Goal: Task Accomplishment & Management: Use online tool/utility

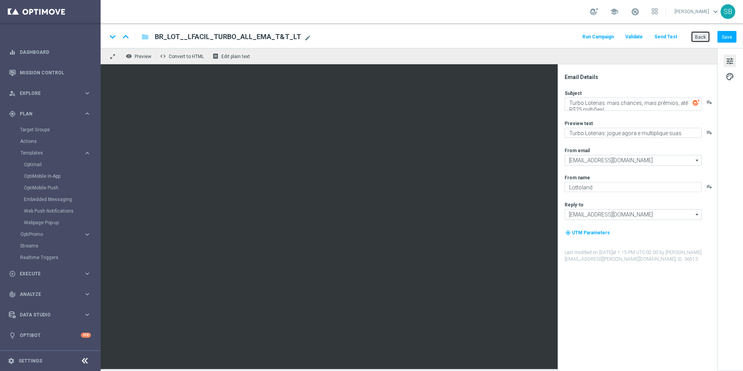
click at [703, 38] on font "Back" at bounding box center [700, 36] width 11 height 5
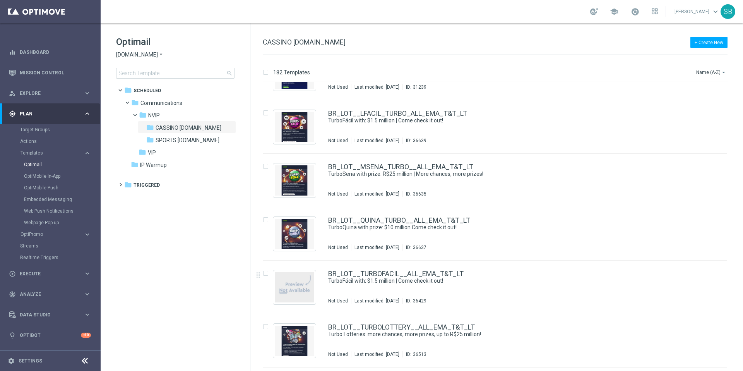
scroll to position [6174, 0]
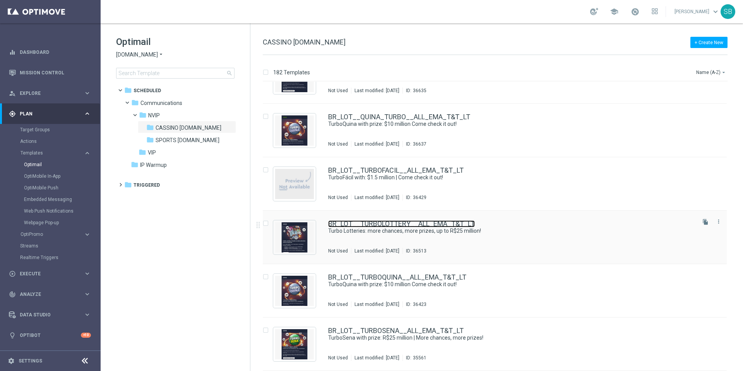
click at [410, 223] on font "BR_LOT__TURBOLOTTERY__ALL_EMA_T&T_LT" at bounding box center [401, 223] width 147 height 8
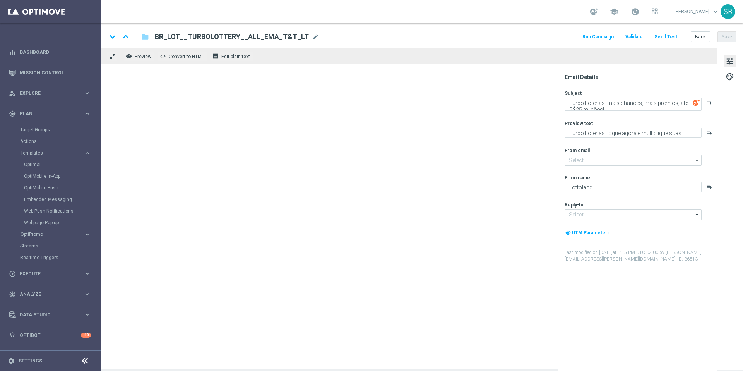
type input "[EMAIL_ADDRESS][DOMAIN_NAME]"
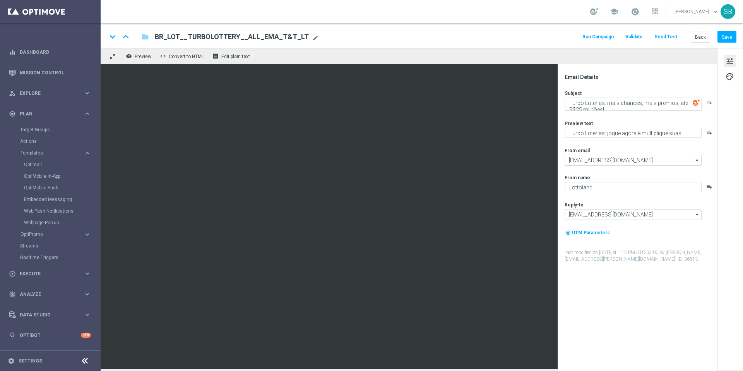
drag, startPoint x: 155, startPoint y: 38, endPoint x: 300, endPoint y: 34, distance: 145.2
click at [300, 34] on span "BR_LOT__TURBOLOTTERY__ALL_EMA_T&T_LT" at bounding box center [232, 36] width 154 height 9
drag, startPoint x: 289, startPoint y: 35, endPoint x: 182, endPoint y: 31, distance: 107.3
click at [182, 31] on div "keyboard_arrow_down keyboard_arrow_up folder BR_LOT__TURBOLOTTERY__ALL_EMA_T&T_…" at bounding box center [422, 35] width 642 height 25
click at [699, 35] on font "Back" at bounding box center [700, 36] width 11 height 5
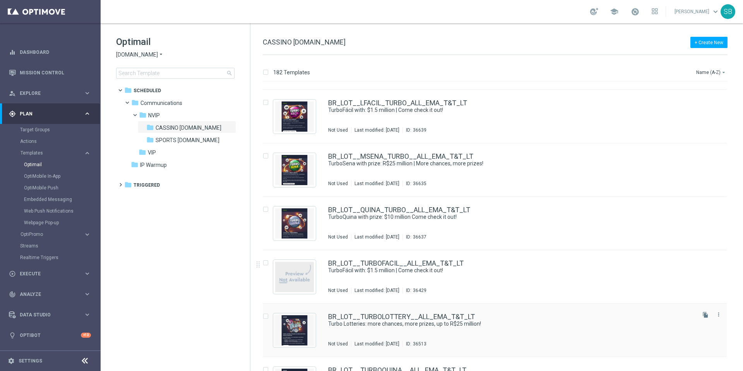
scroll to position [6079, 0]
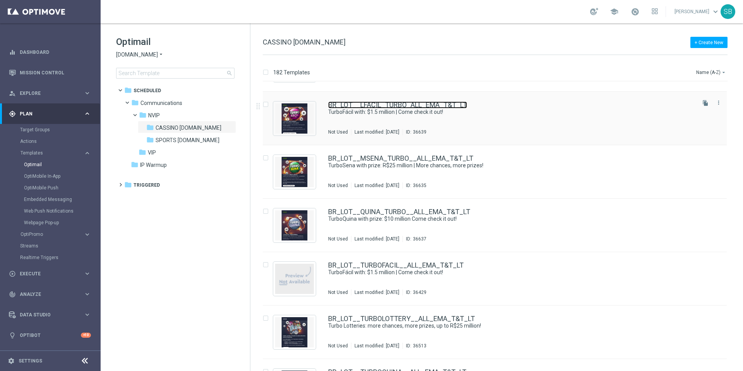
click at [383, 106] on font "BR_LOT__LFACIL_TURBO_ALL_EMA_T&T_LT" at bounding box center [397, 105] width 139 height 8
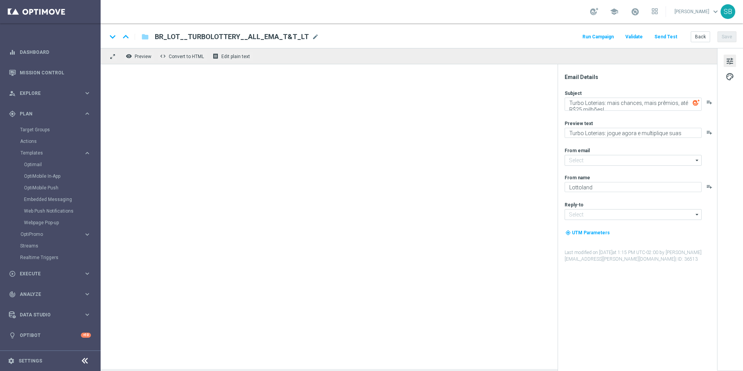
type input "[EMAIL_ADDRESS][DOMAIN_NAME]"
type textarea "TurboFácil com: $1.5 milhóes | Vem conferir!"
type textarea "Mais vencedores a cada jogada"
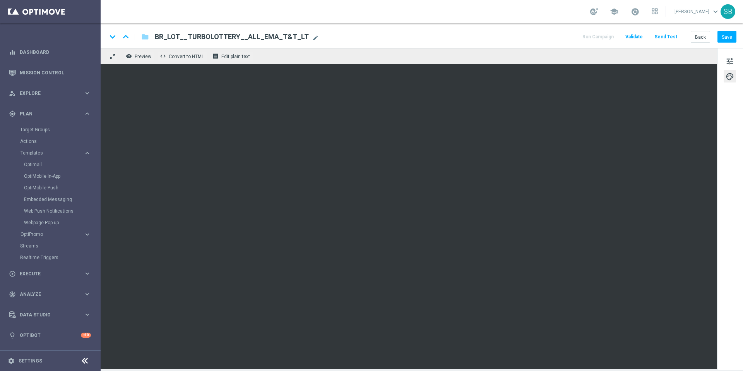
click at [502, 32] on div "keyboard_arrow_down keyboard_arrow_up folder BR_LOT__LFACIL_TURBO_ALL_EMA_T&T_L…" at bounding box center [422, 37] width 630 height 10
click at [467, 39] on div "keyboard_arrow_down keyboard_arrow_up folder BR_LOT__LFACIL_TURBO_ALL_EMA_T&T_L…" at bounding box center [422, 37] width 630 height 10
click at [700, 37] on font "Back" at bounding box center [700, 36] width 11 height 5
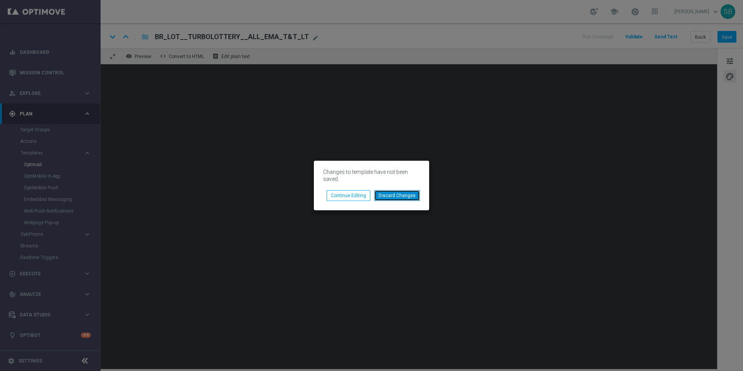
click at [407, 199] on button "Discard Changes" at bounding box center [397, 195] width 46 height 11
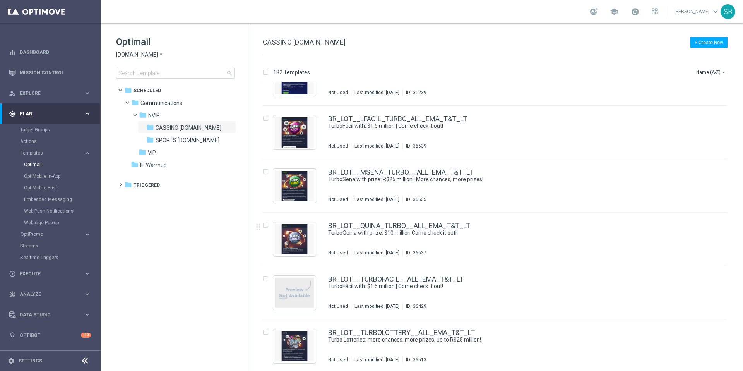
scroll to position [6064, 0]
click at [396, 120] on font "BR_LOT__LFACIL_TURBO_ALL_EMA_T&T_LT" at bounding box center [397, 119] width 139 height 8
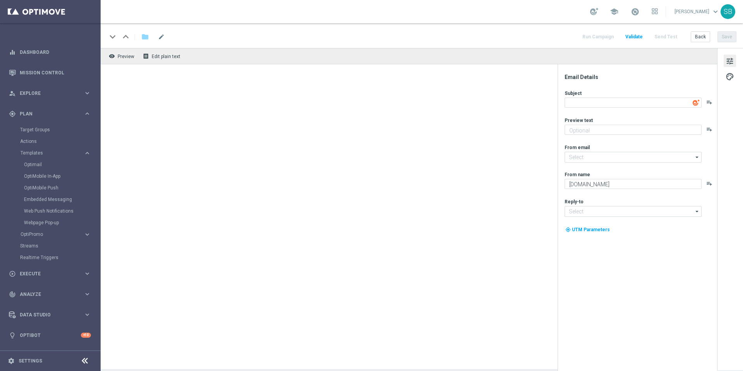
type input "[EMAIL_ADDRESS][DOMAIN_NAME]"
type textarea "TurboFácil com: $1.5 milhóes | Vem conferir!"
type textarea "Mais vencedores a cada jogada"
type textarea "Lottoland"
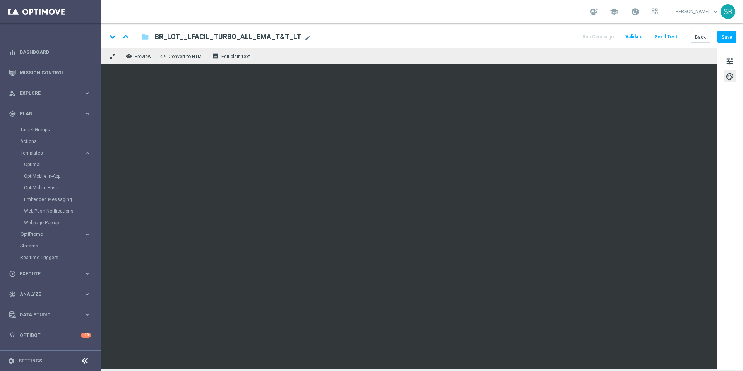
click at [477, 30] on div "keyboard_arrow_down keyboard_arrow_up folder BR_LOT__LFACIL_TURBO_ALL_EMA_T&T_L…" at bounding box center [422, 35] width 642 height 25
click at [490, 39] on div "keyboard_arrow_down keyboard_arrow_up folder BR_LOT__LFACIL_TURBO_ALL_EMA_T&T_L…" at bounding box center [422, 37] width 630 height 10
click at [727, 41] on button "Save" at bounding box center [727, 36] width 19 height 11
click at [700, 35] on font "Back" at bounding box center [700, 36] width 11 height 5
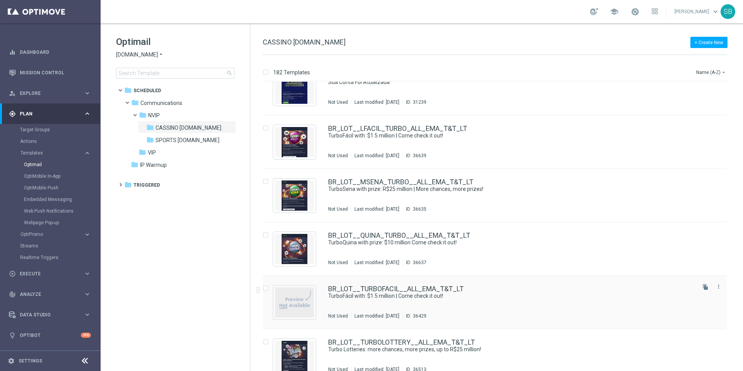
scroll to position [6054, 0]
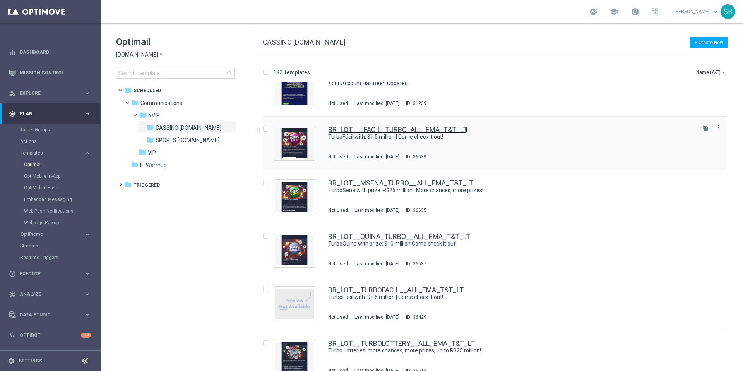
click at [406, 131] on font "BR_LOT__LFACIL_TURBO_ALL_EMA_T&T_LT" at bounding box center [397, 129] width 139 height 8
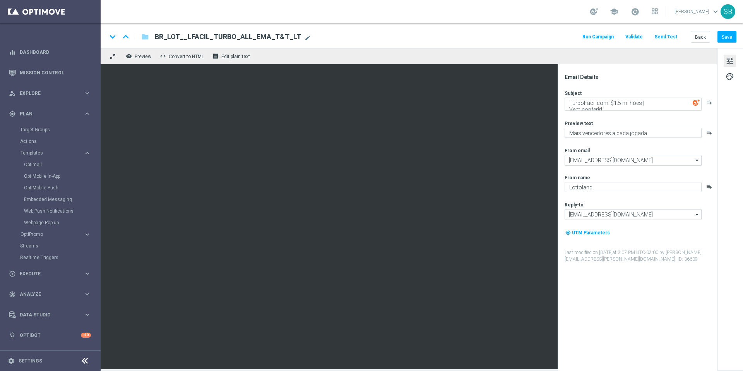
click at [729, 62] on font "tune" at bounding box center [730, 61] width 9 height 9
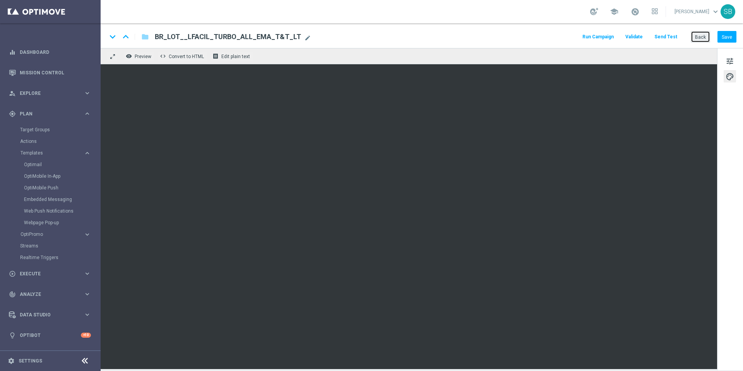
click at [707, 37] on button "Back" at bounding box center [700, 36] width 19 height 11
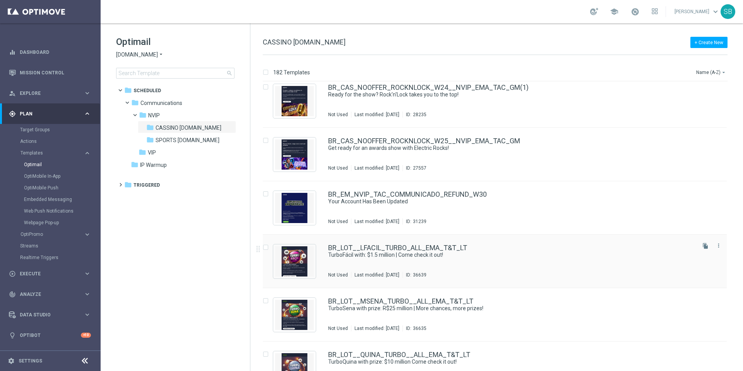
scroll to position [5954, 0]
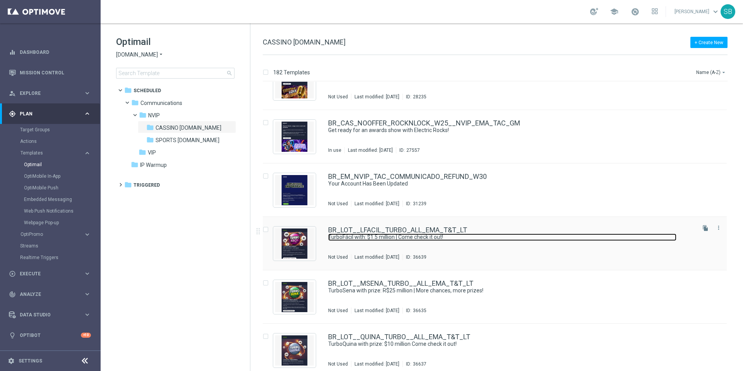
click at [425, 234] on font "TurboFácil with: $1.5 million | Come check it out!" at bounding box center [385, 237] width 115 height 6
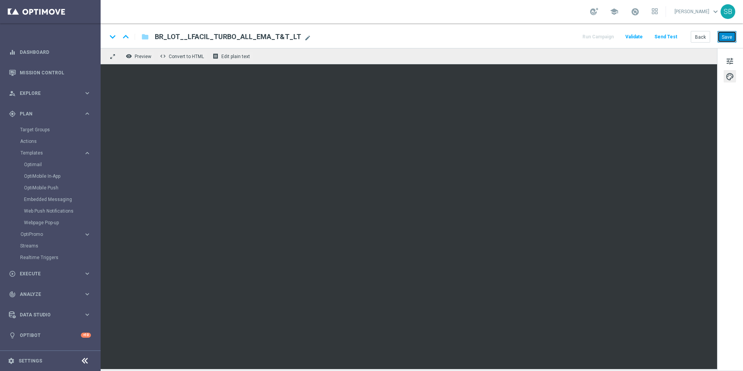
click at [723, 40] on button "Save" at bounding box center [727, 36] width 19 height 11
click at [481, 36] on div "keyboard_arrow_down keyboard_arrow_up folder BR_LOT__LFACIL_TURBO_ALL_EMA_T&T_L…" at bounding box center [422, 37] width 630 height 10
click at [729, 36] on font "Save" at bounding box center [727, 36] width 10 height 5
click at [146, 39] on font "folder" at bounding box center [145, 37] width 8 height 8
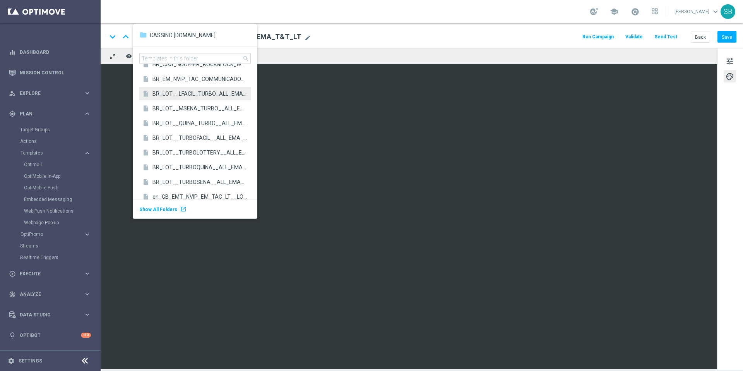
scroll to position [1659, 0]
click at [188, 110] on font "BR_LOT__MSENA_TURBO__ALL_EMA_T&T_LT" at bounding box center [211, 110] width 118 height 6
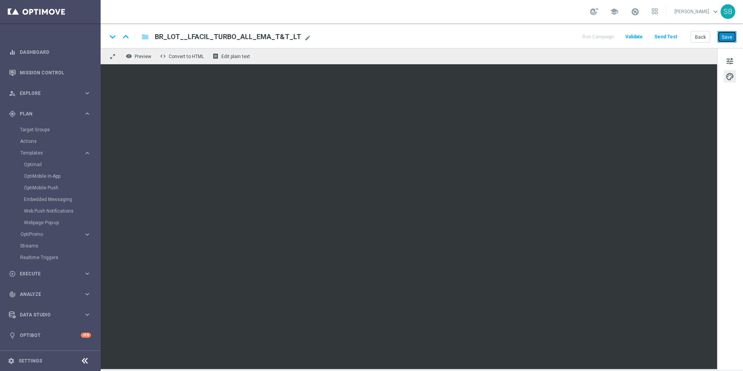
click at [726, 34] on font "Save" at bounding box center [727, 36] width 10 height 5
click at [727, 36] on font "Save" at bounding box center [727, 36] width 10 height 5
click at [725, 39] on font "Save" at bounding box center [727, 36] width 10 height 5
click at [146, 38] on font "folder" at bounding box center [145, 37] width 8 height 8
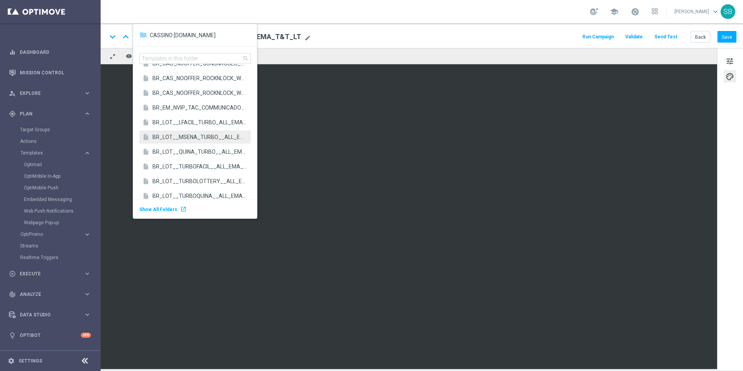
scroll to position [1639, 0]
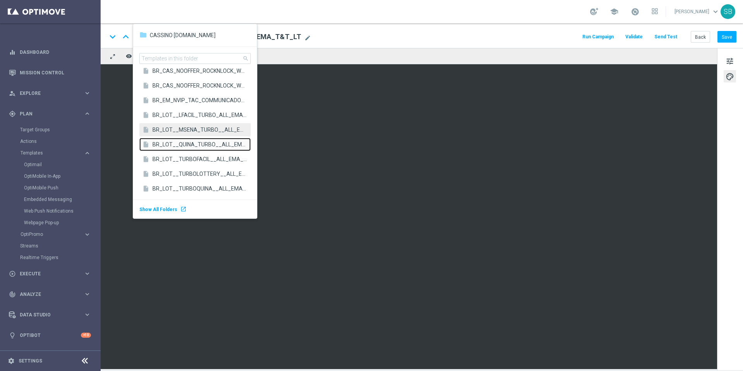
click at [183, 147] on font "BR_LOT__QUINA_TURBO__ALL_EMA_T&T_LT" at bounding box center [209, 144] width 115 height 6
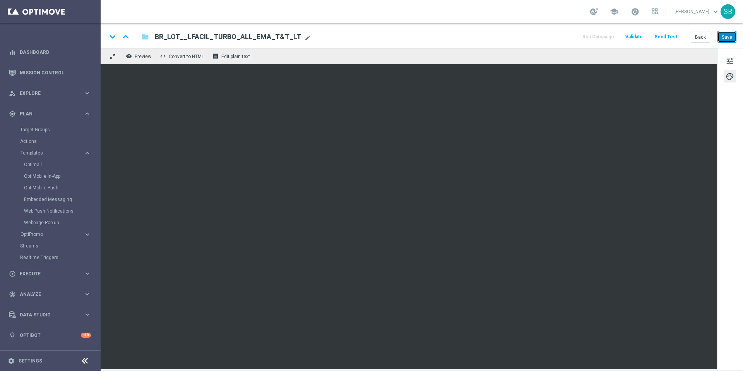
click at [726, 38] on font "Save" at bounding box center [727, 36] width 10 height 5
click at [722, 41] on button "Save" at bounding box center [727, 36] width 19 height 11
click at [509, 39] on div "keyboard_arrow_down keyboard_arrow_up folder BR_LOT__QUINA_TURBO__ALL_EMA_T&T_L…" at bounding box center [422, 37] width 630 height 10
